Goal: Check status: Check status

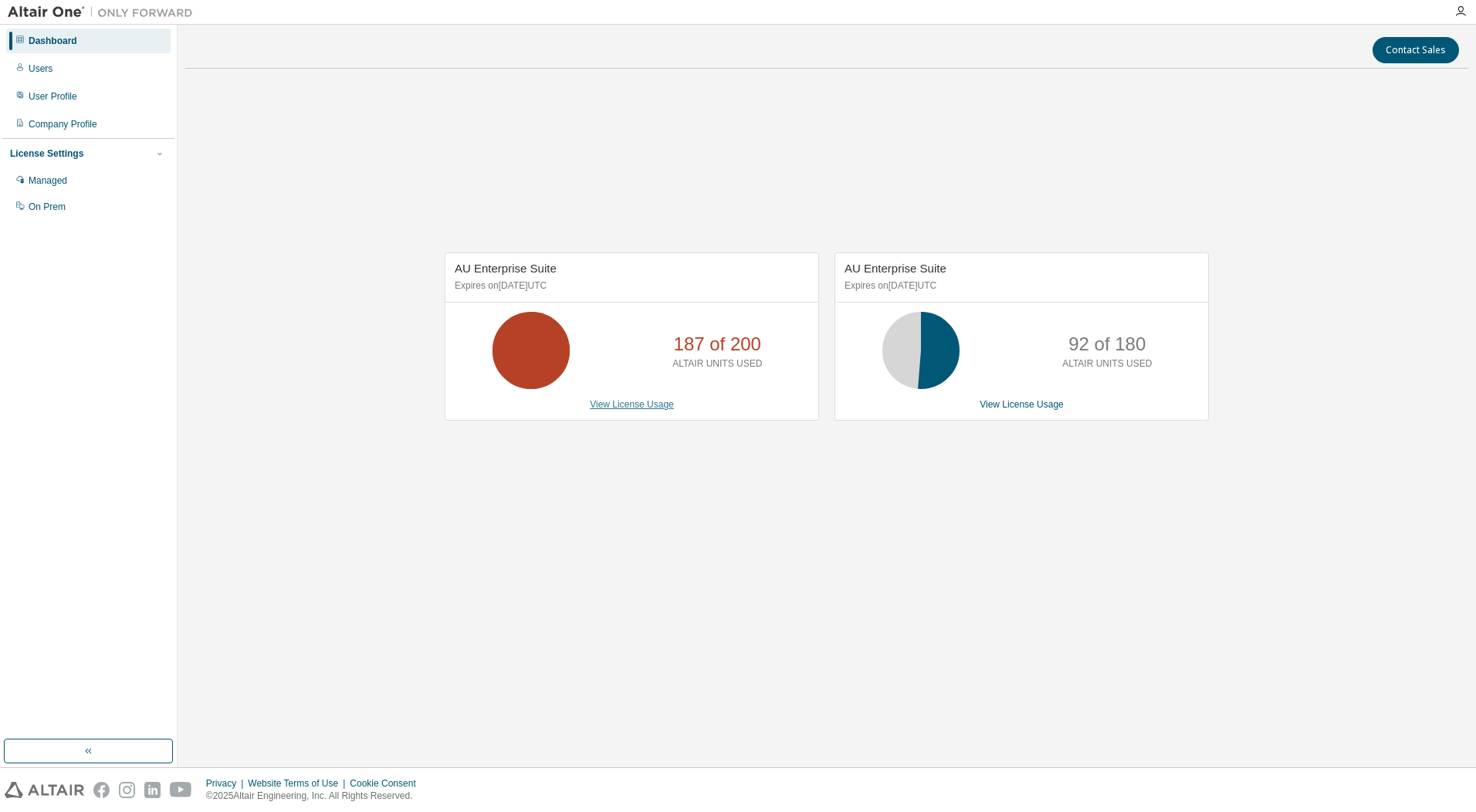
click at [640, 401] on link "View License Usage" at bounding box center [632, 404] width 84 height 11
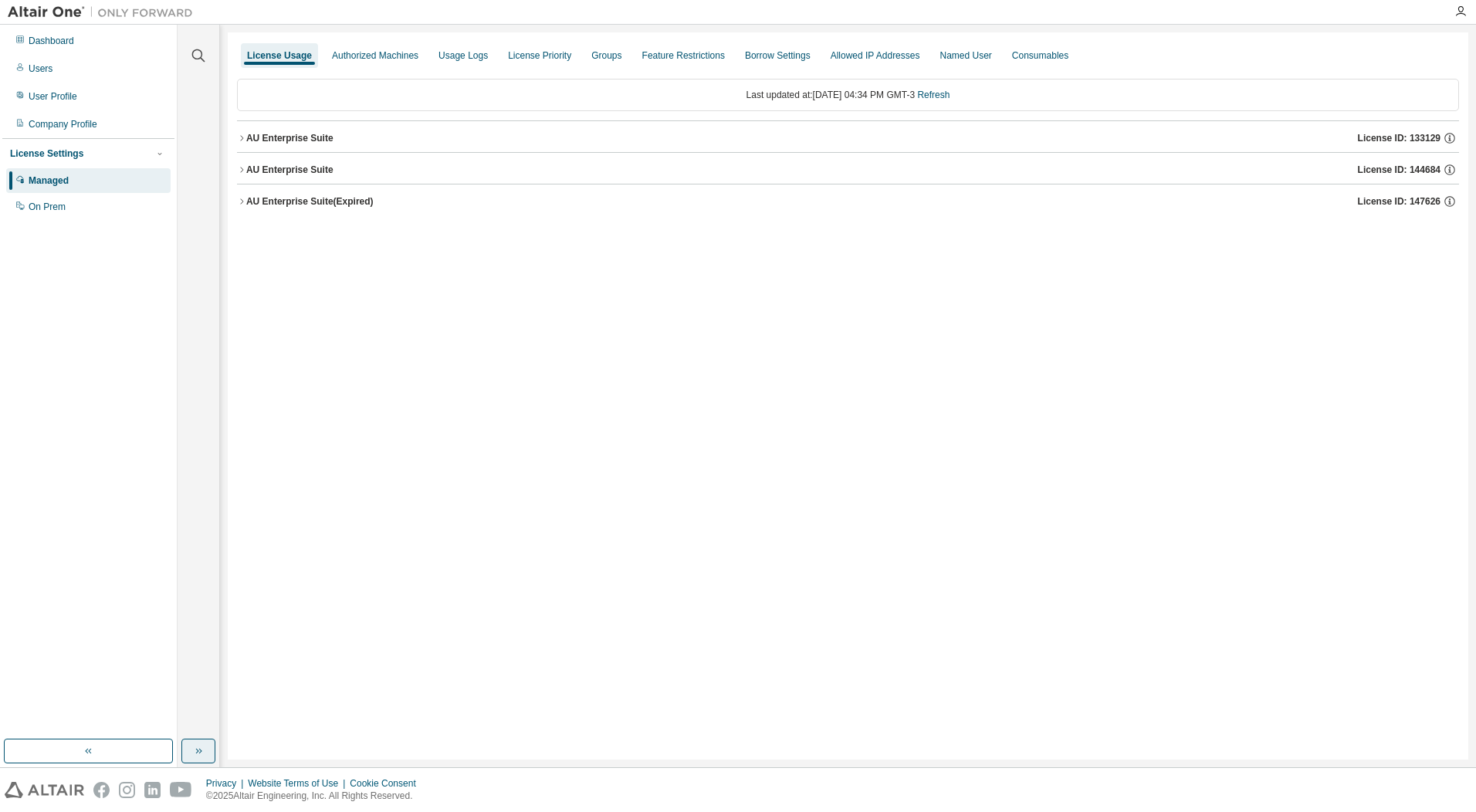
click at [196, 758] on button "button" at bounding box center [198, 752] width 34 height 25
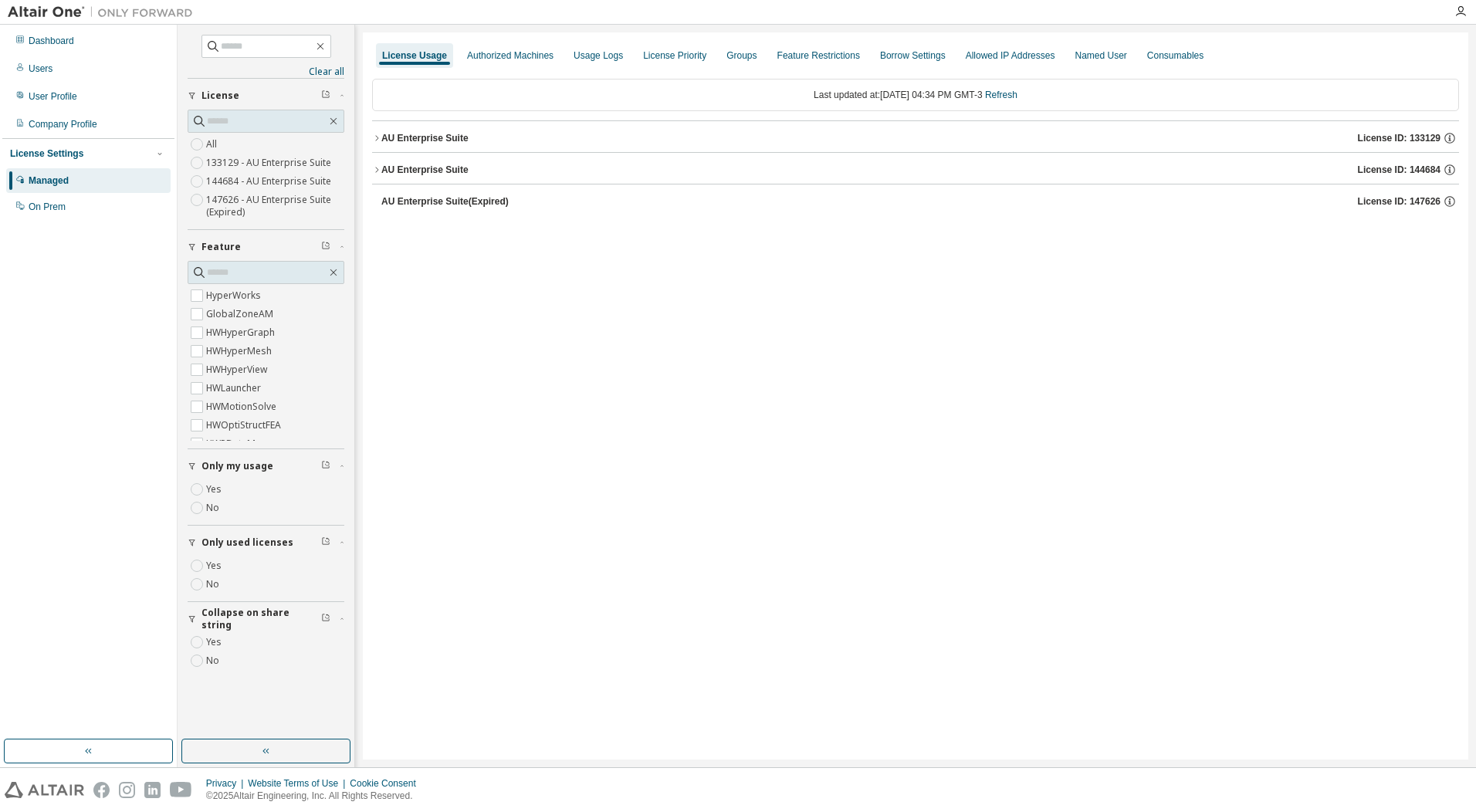
scroll to position [50, 0]
click at [82, 46] on div "Dashboard" at bounding box center [88, 41] width 165 height 25
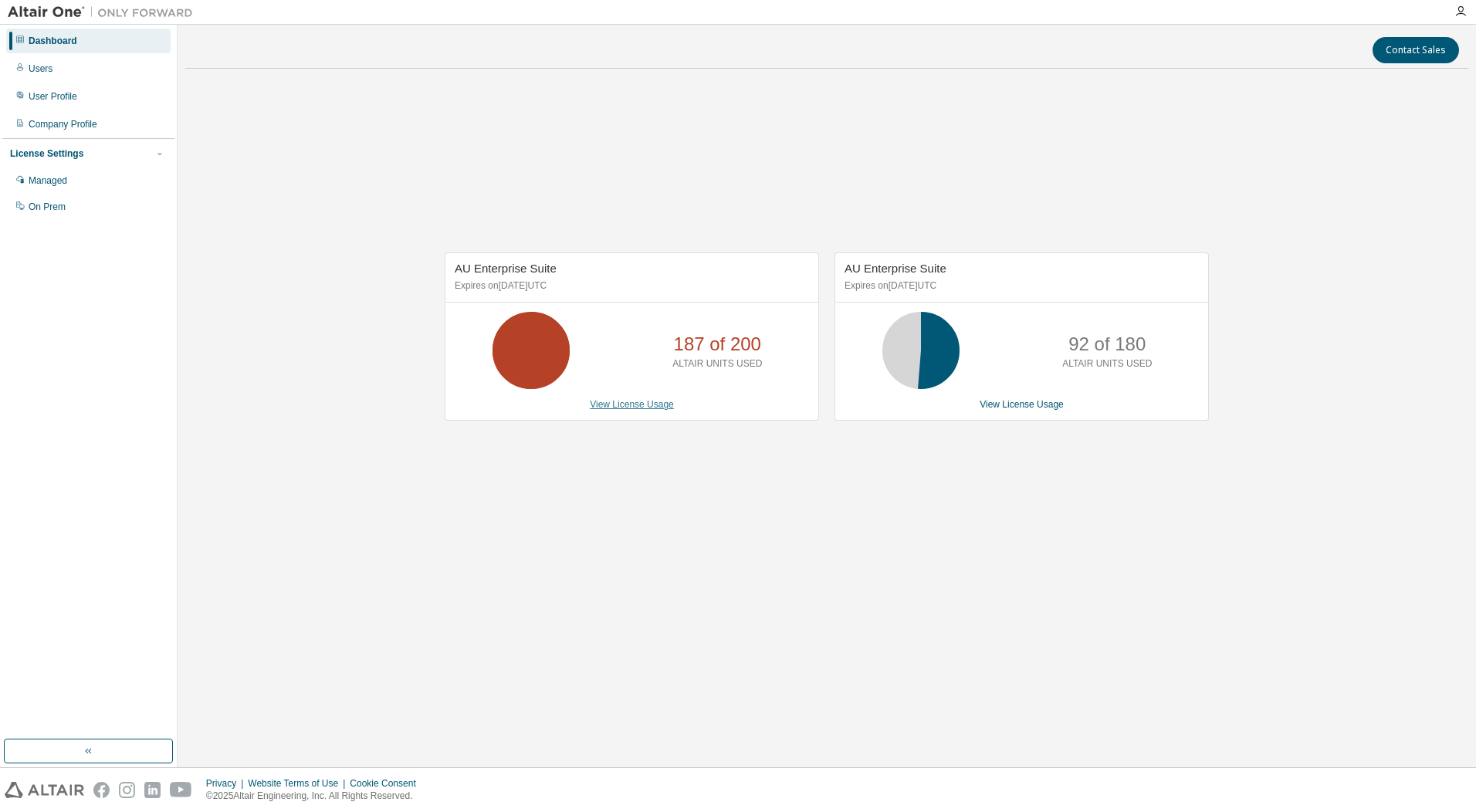
click at [615, 406] on link "View License Usage" at bounding box center [632, 404] width 84 height 11
